Goal: Information Seeking & Learning: Learn about a topic

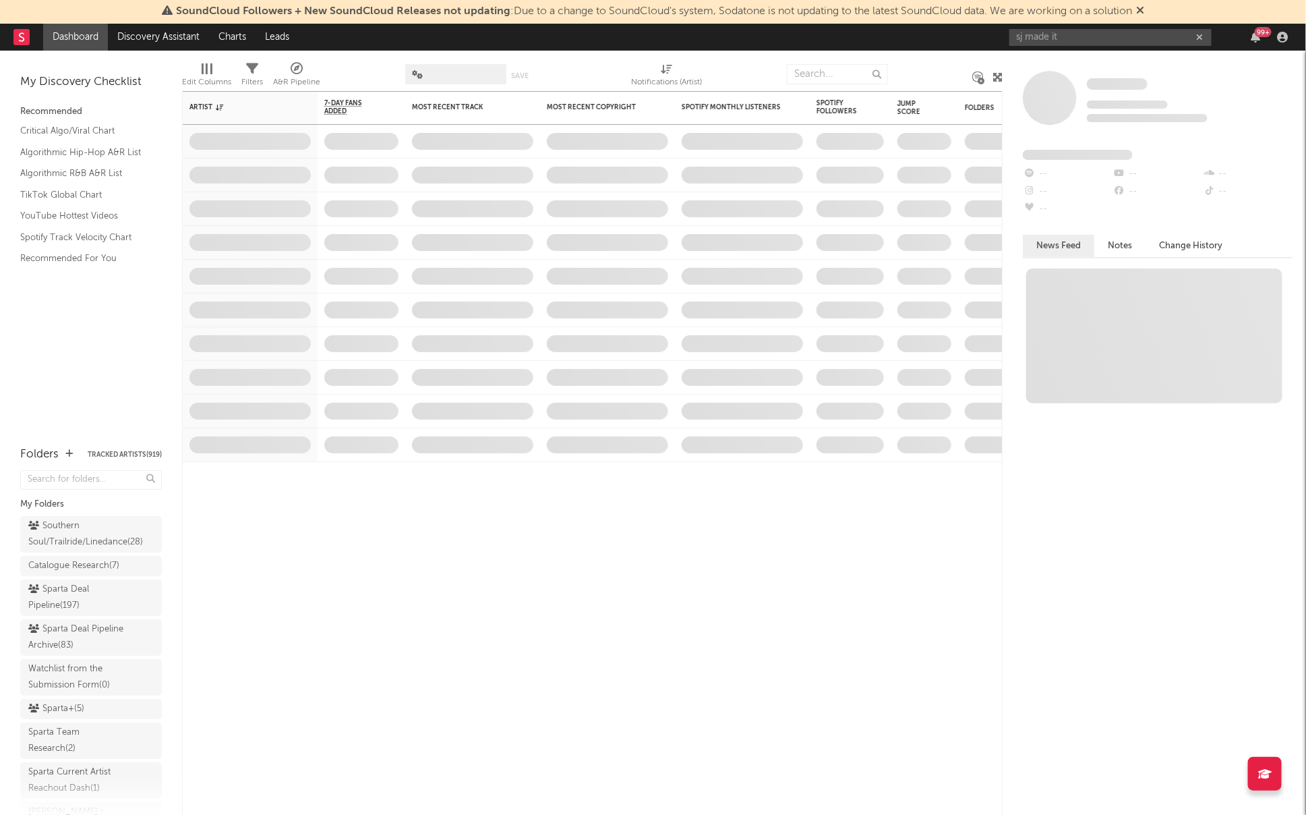
click at [1025, 31] on input "sj made it" at bounding box center [1111, 37] width 202 height 17
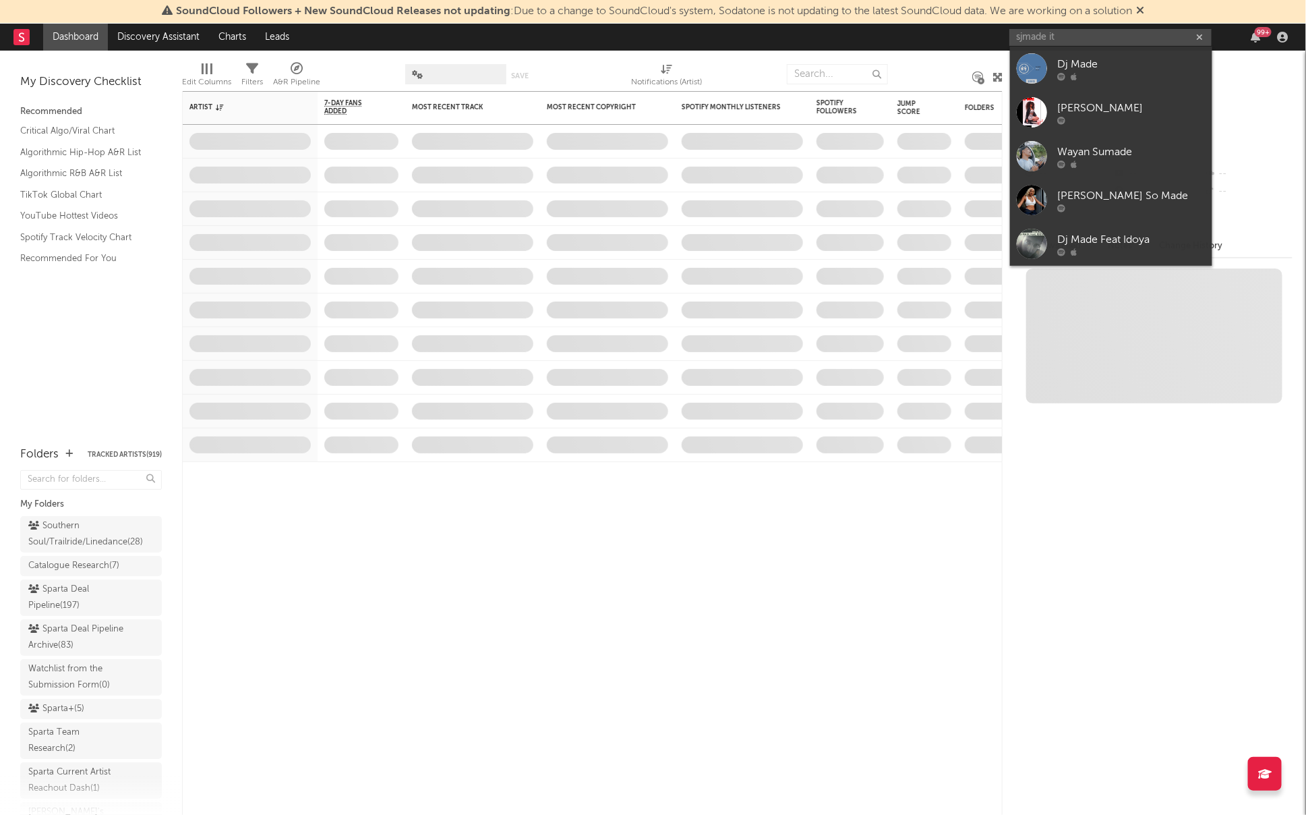
click at [1029, 36] on input "sjmade it" at bounding box center [1111, 37] width 202 height 17
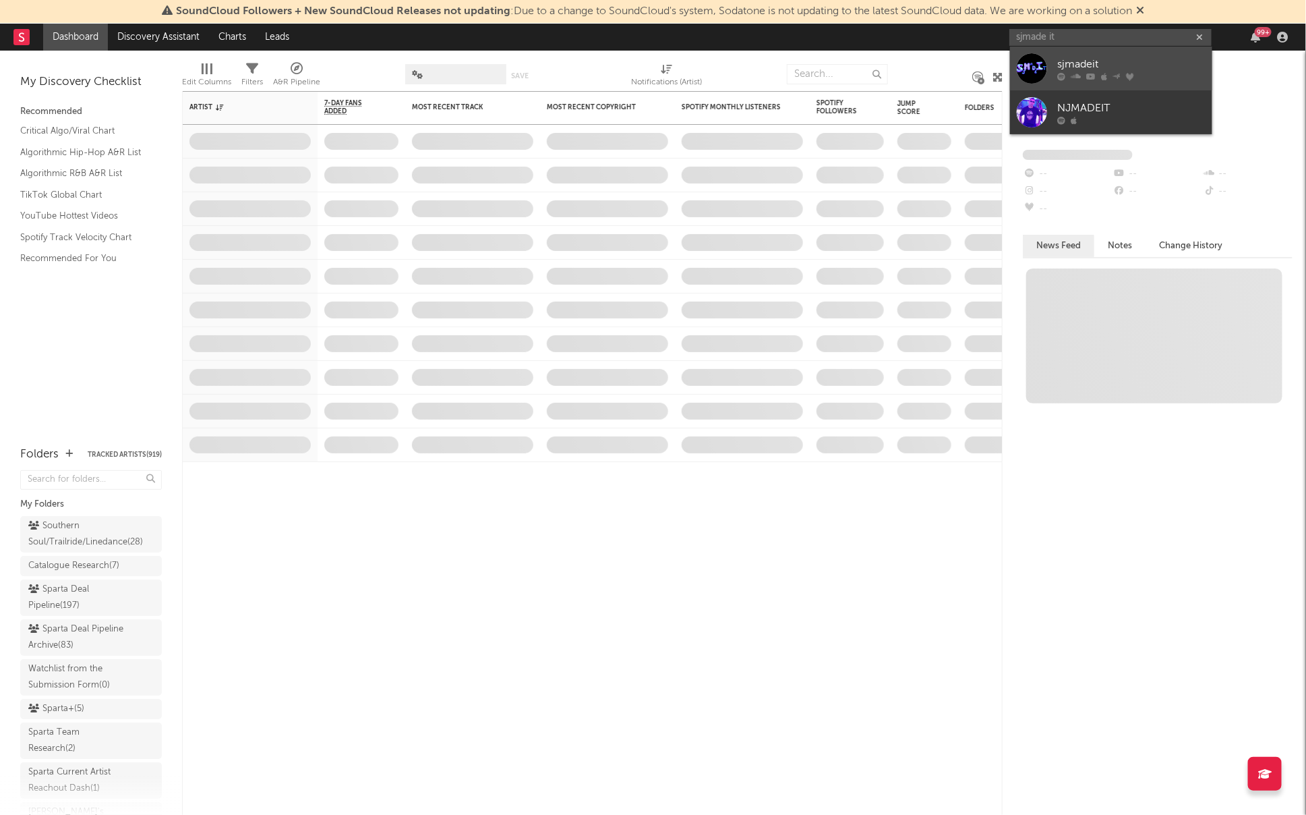
type input "sjmade it"
click at [1079, 74] on icon at bounding box center [1076, 76] width 10 height 8
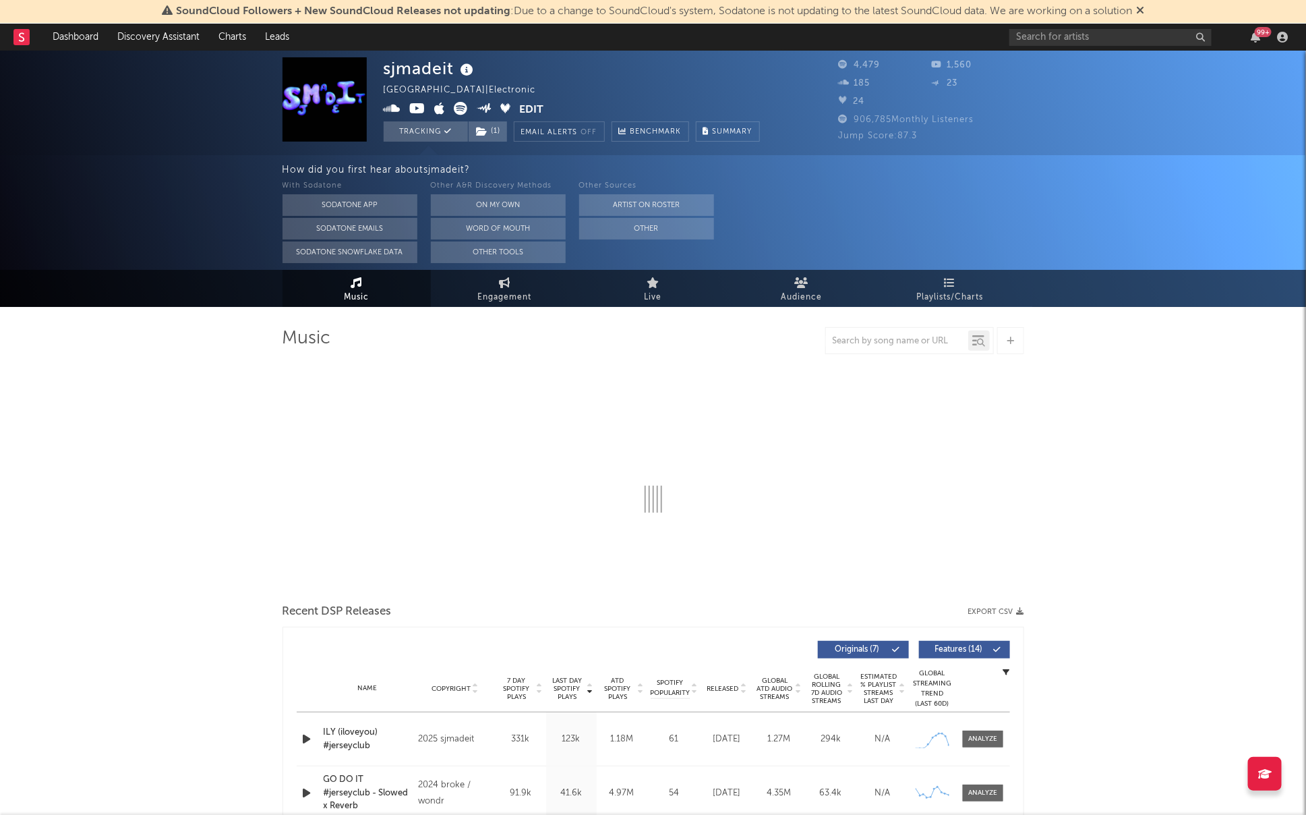
select select "1w"
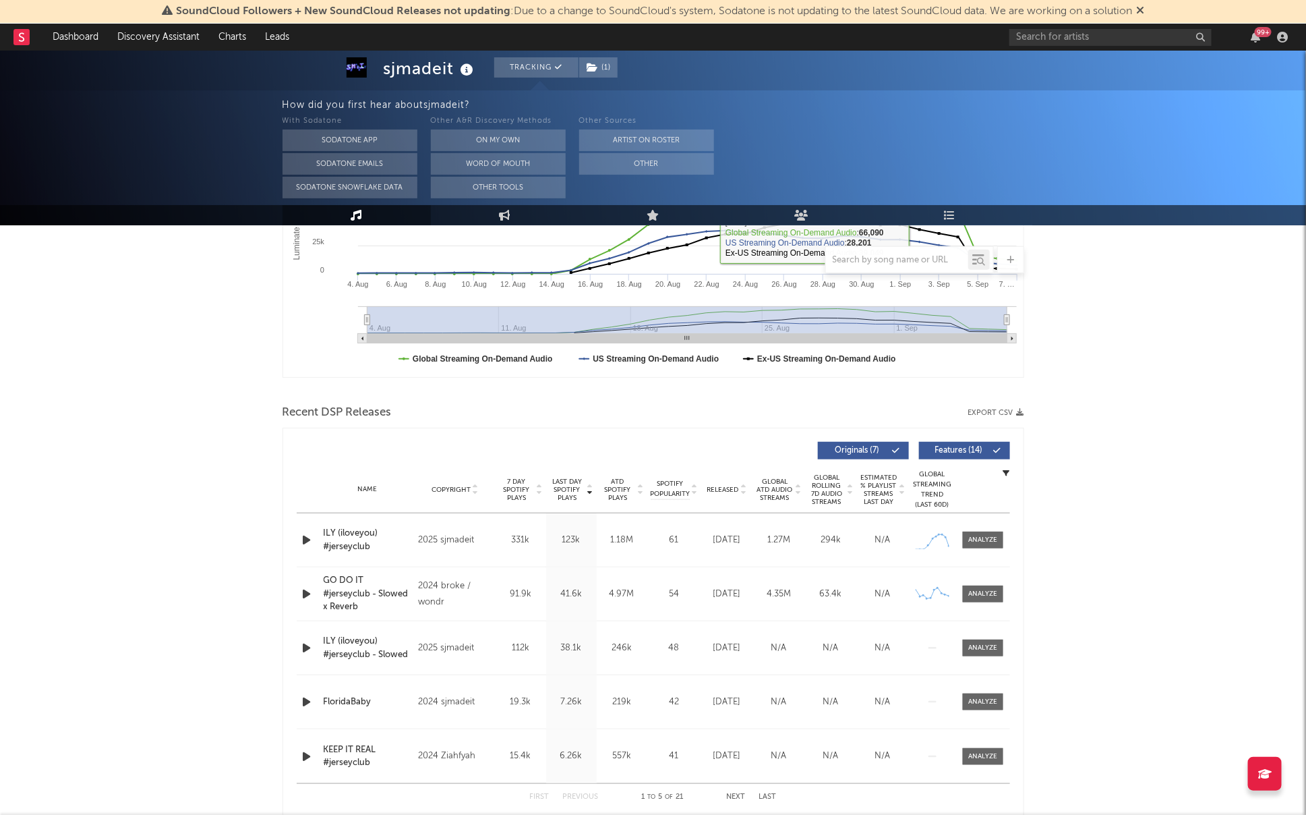
scroll to position [308, 0]
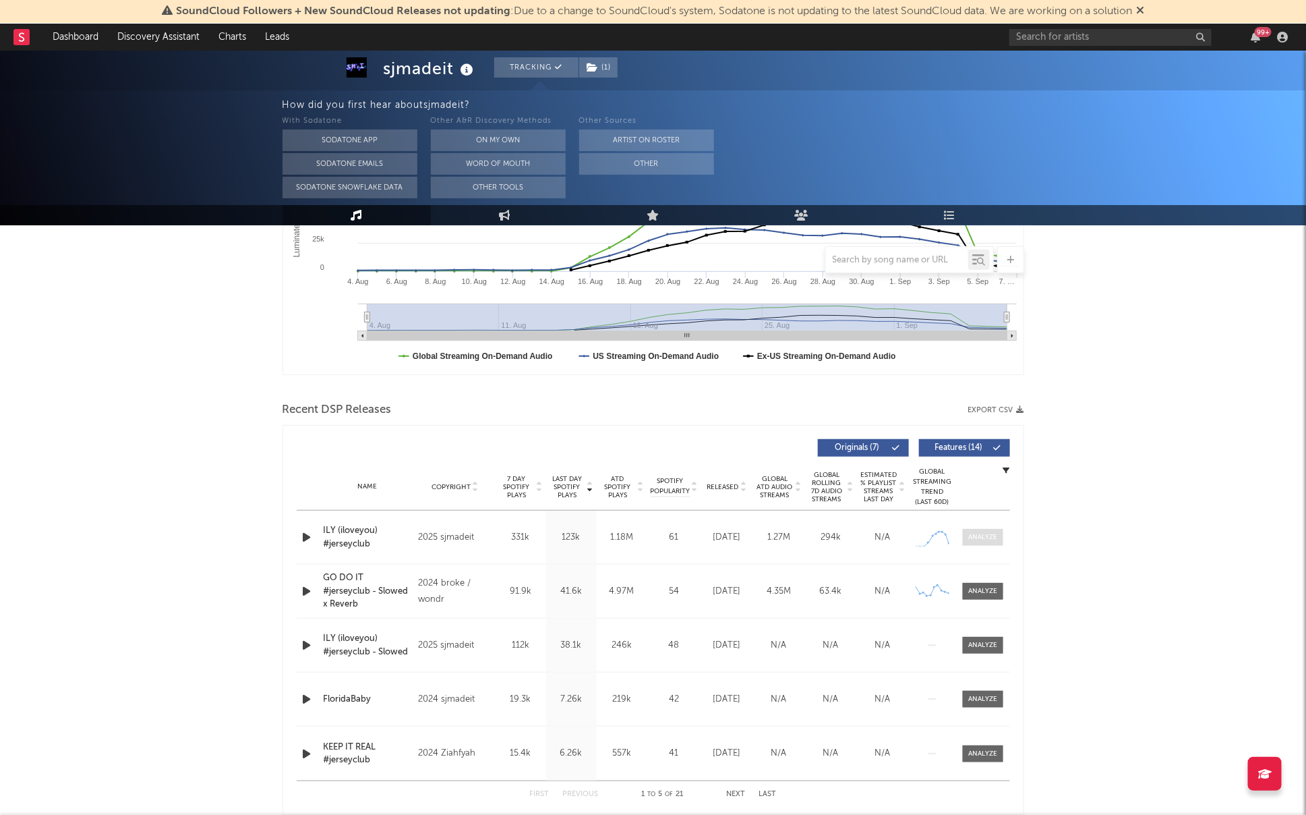
click at [1001, 529] on span at bounding box center [983, 537] width 40 height 17
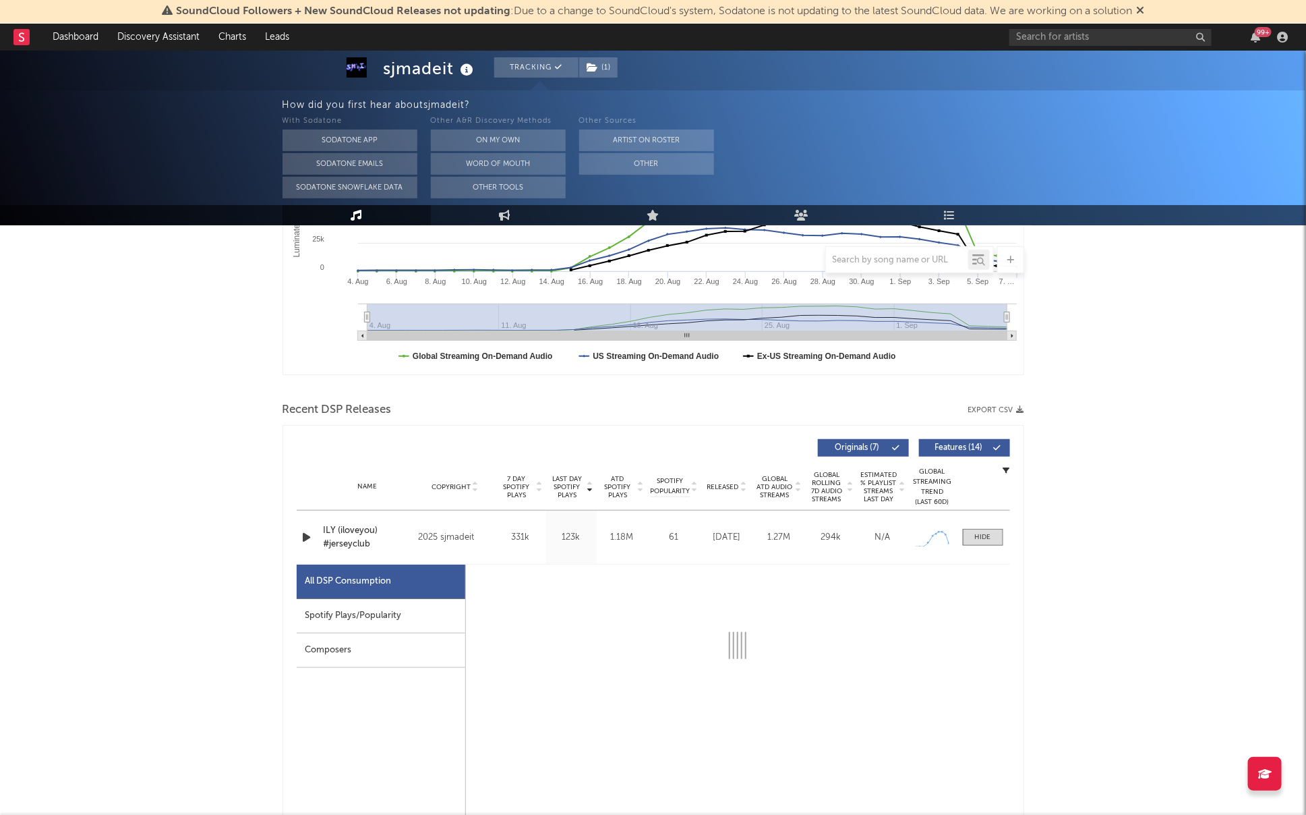
select select "1w"
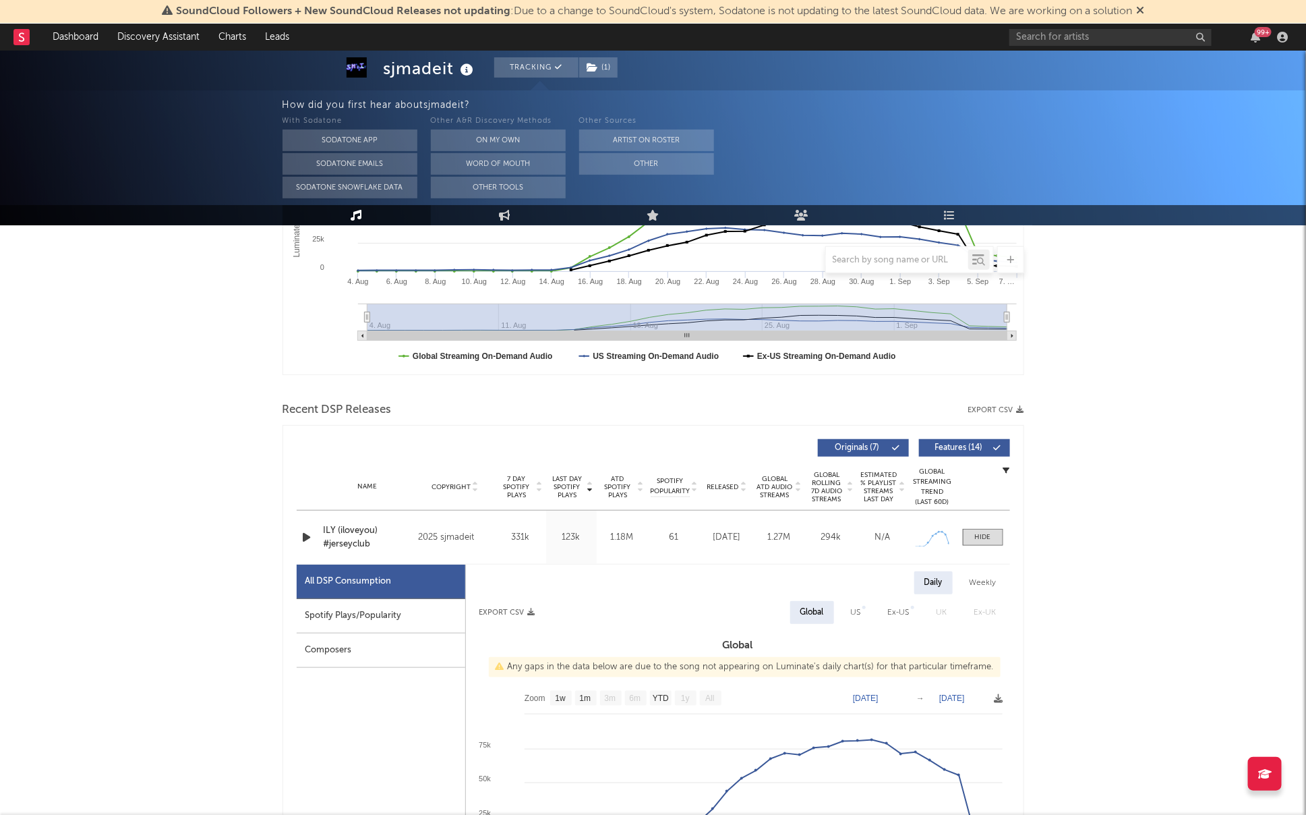
scroll to position [487, 0]
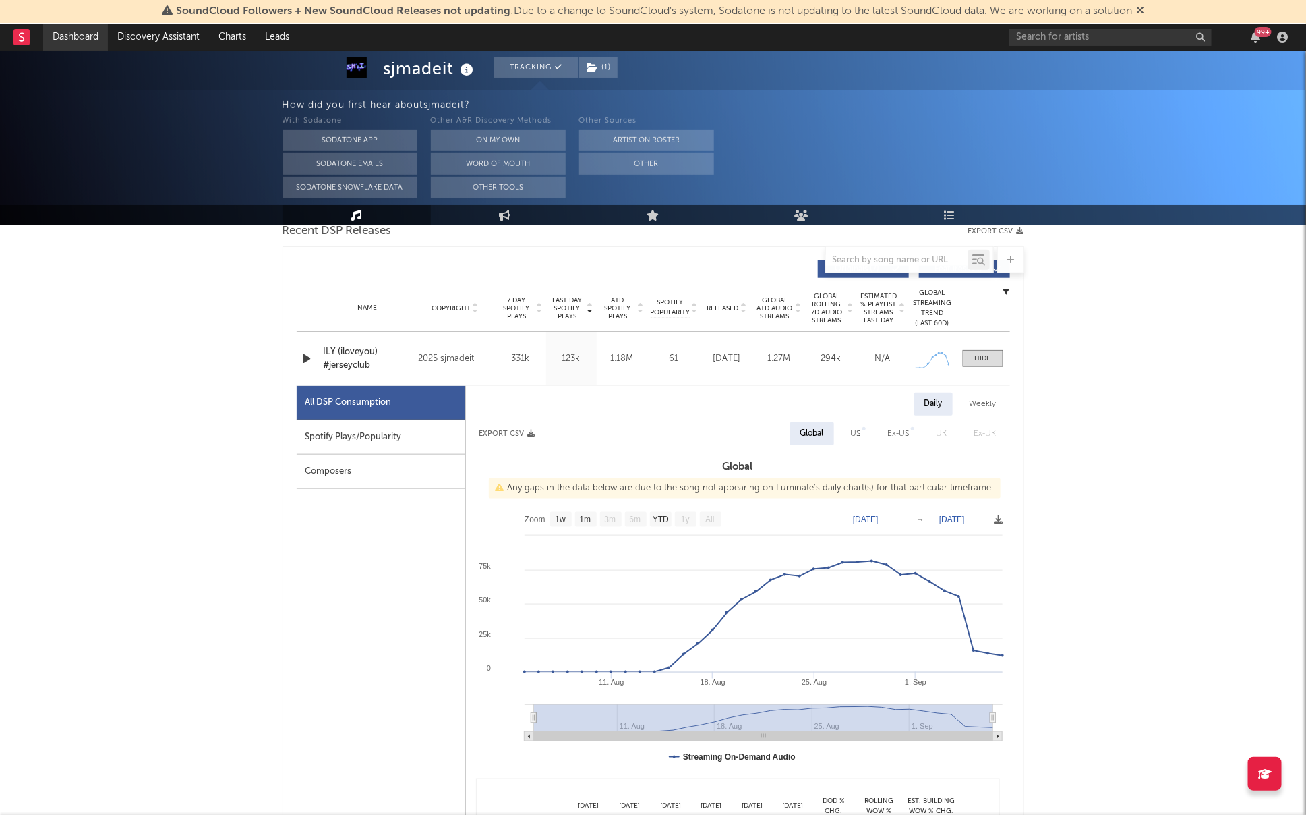
click at [51, 43] on link "Dashboard" at bounding box center [75, 37] width 65 height 27
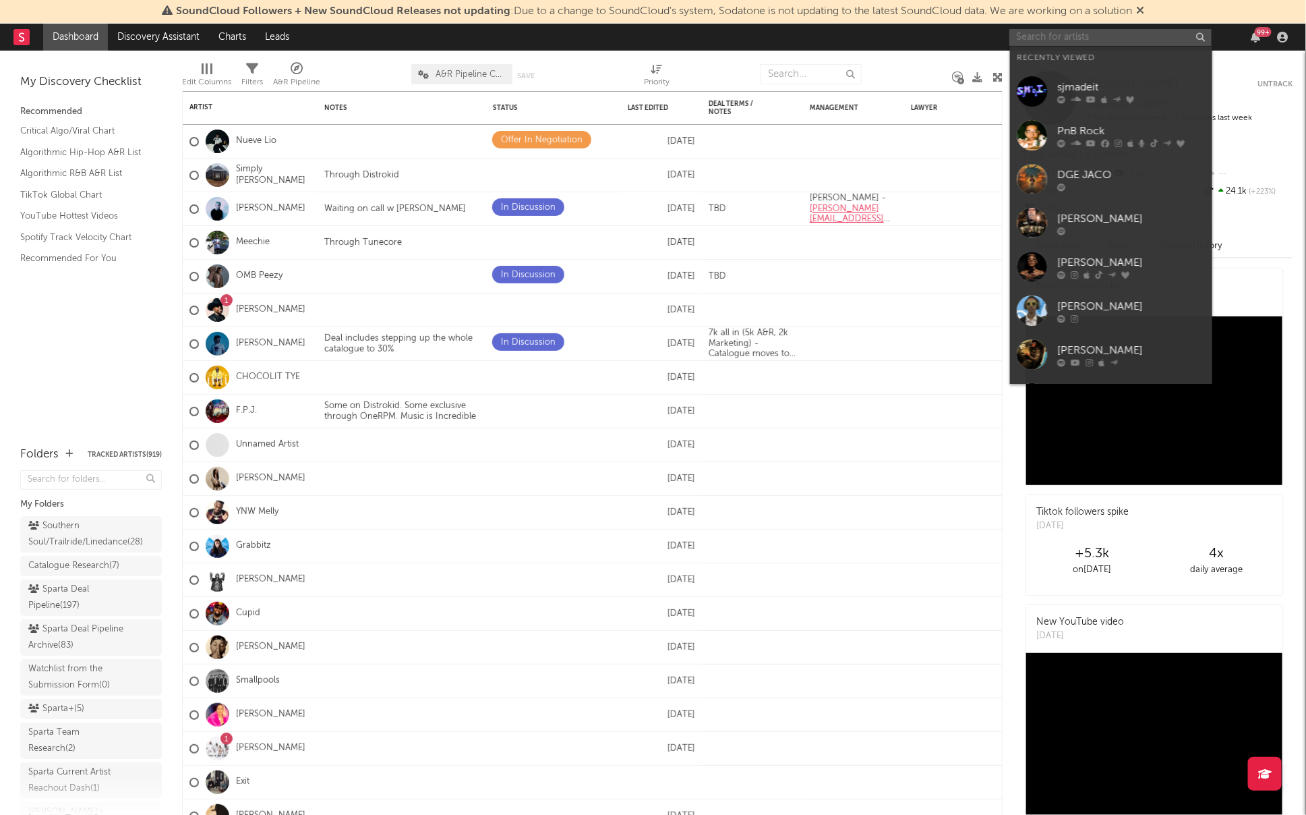
click at [1065, 33] on input "text" at bounding box center [1111, 37] width 202 height 17
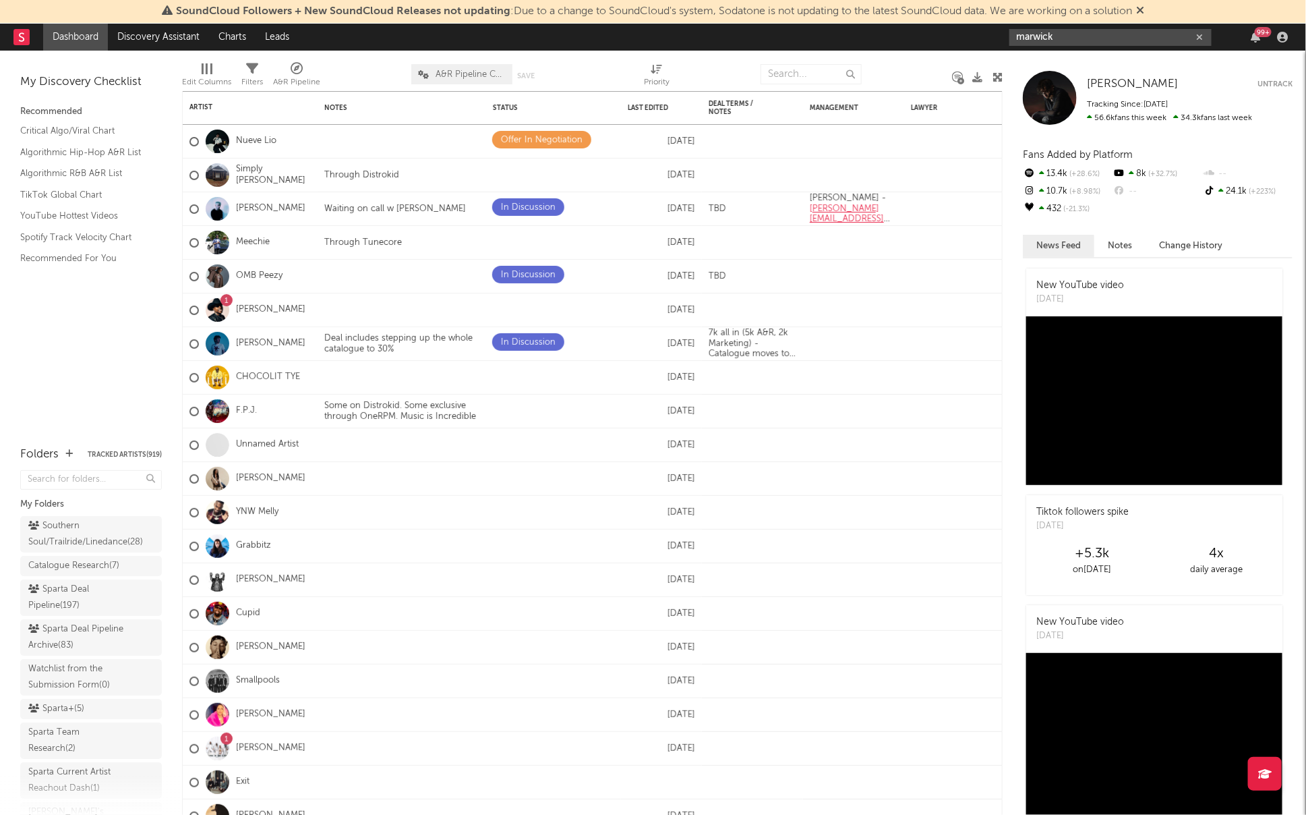
type input "marwick"
